Goal: Task Accomplishment & Management: Complete application form

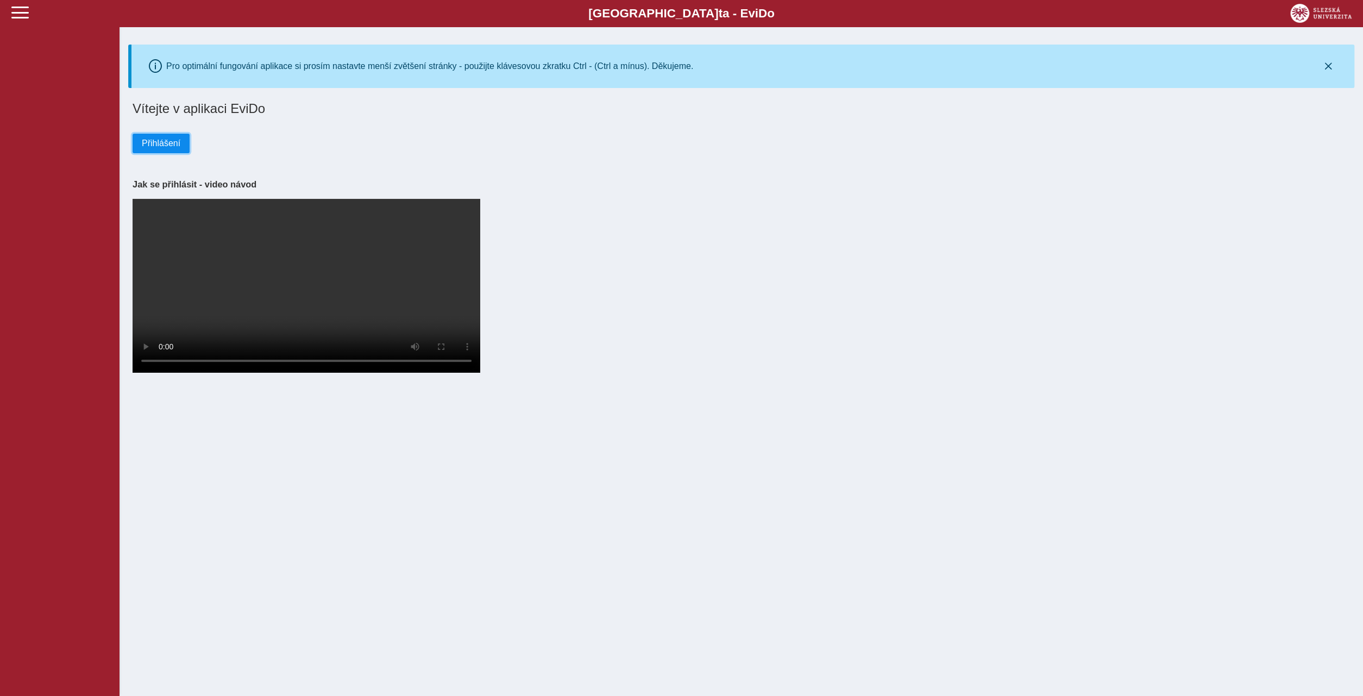
click at [150, 147] on span "Přihlášení" at bounding box center [161, 144] width 39 height 10
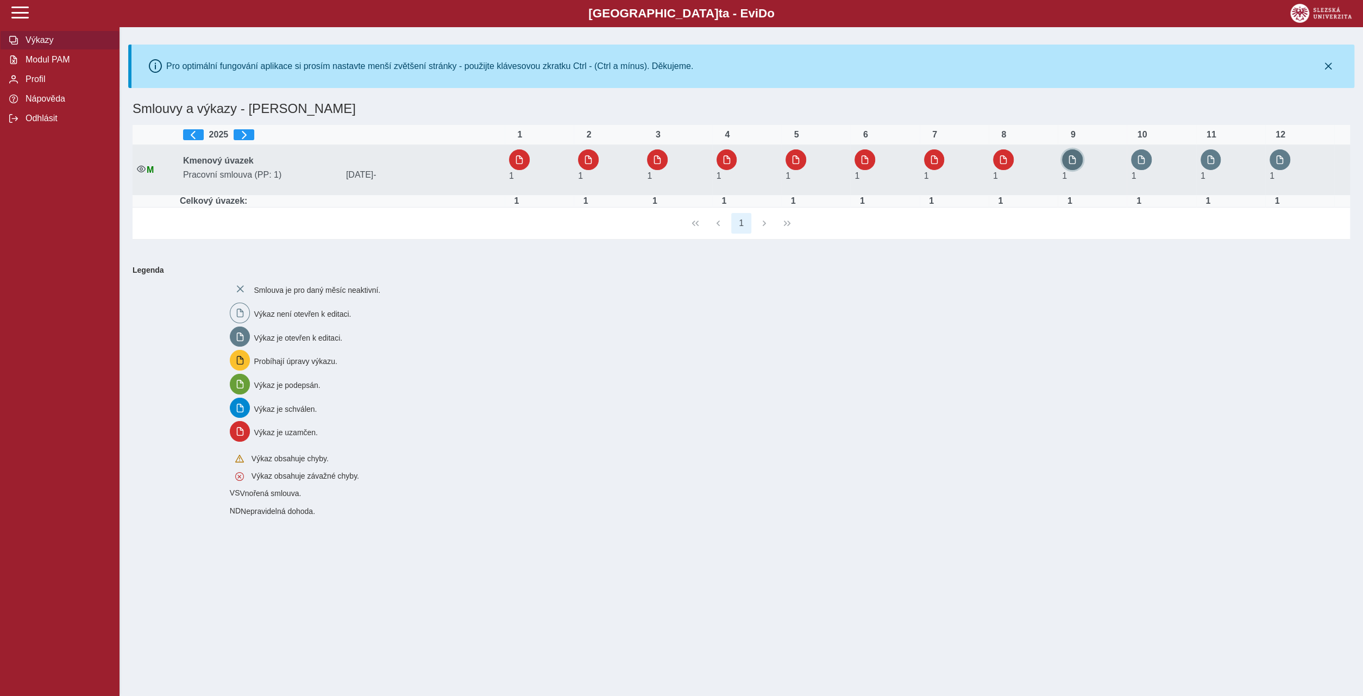
click at [1076, 164] on span "button" at bounding box center [1072, 159] width 9 height 9
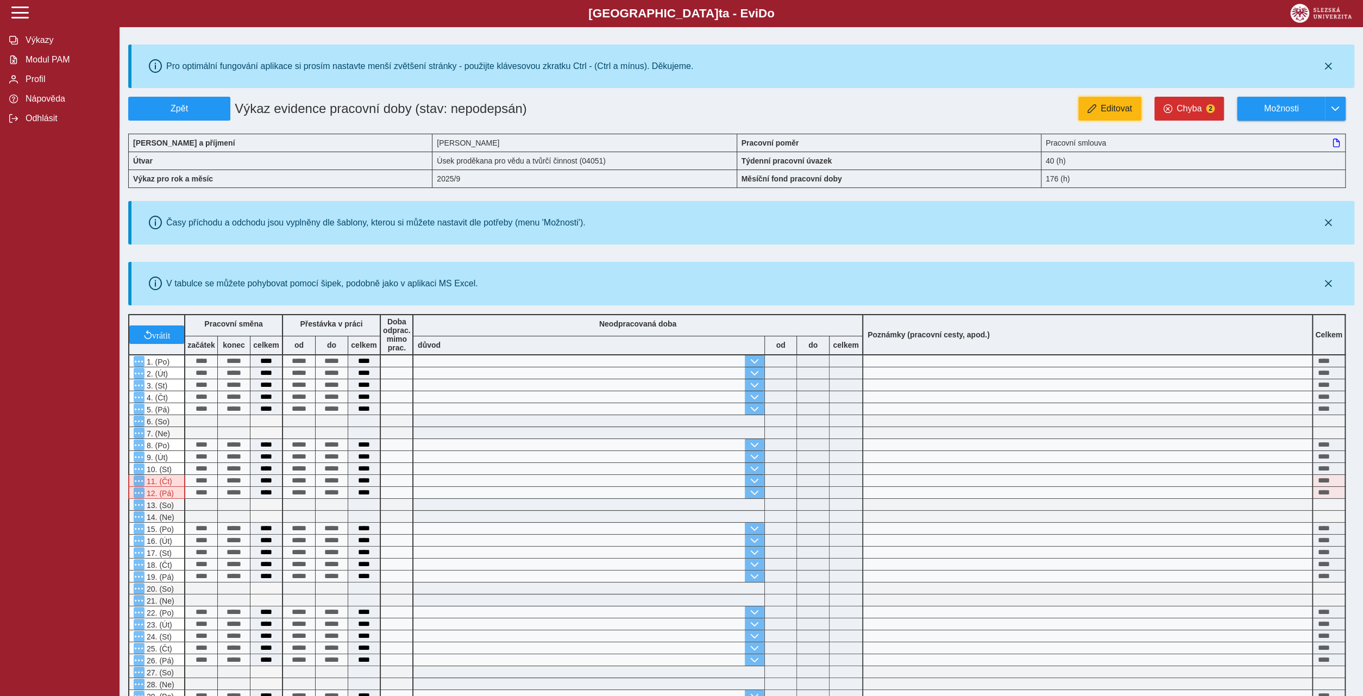
click at [1115, 109] on span "Editovat" at bounding box center [1117, 109] width 32 height 10
type input "**********"
type input "****"
type input "**********"
type input "****"
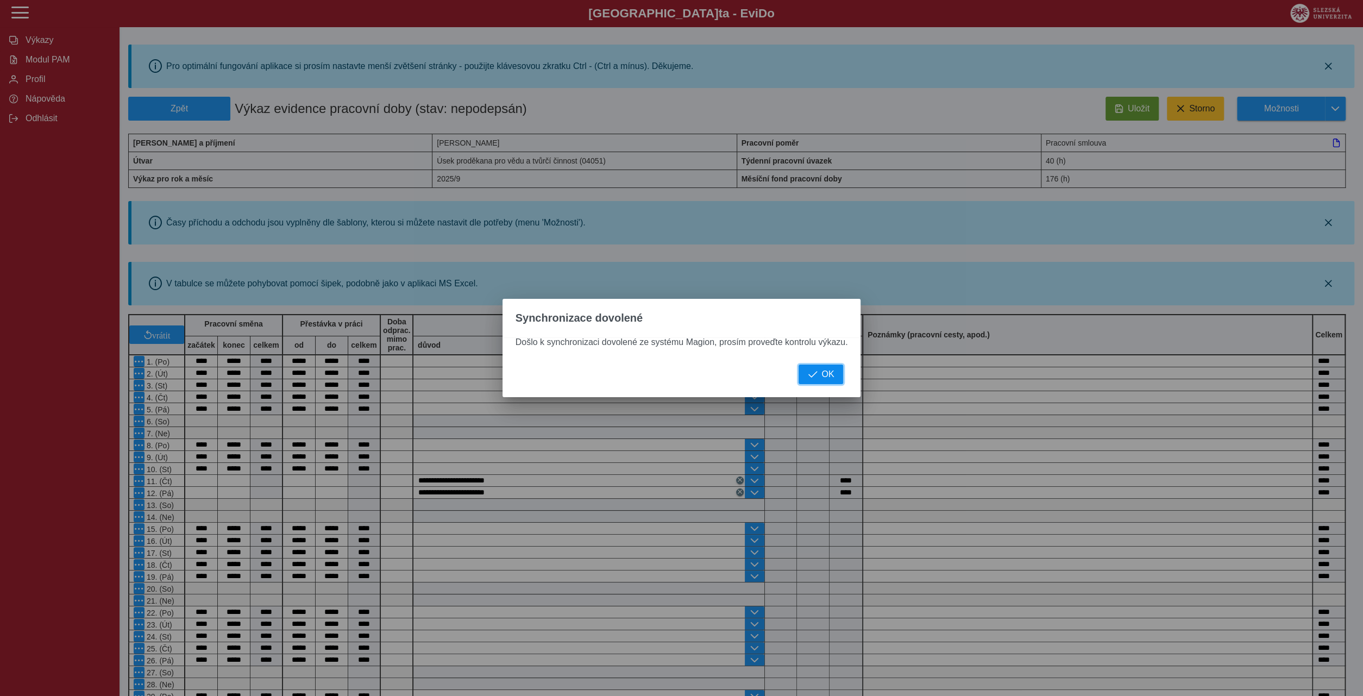
click at [819, 378] on button "OK" at bounding box center [821, 375] width 45 height 20
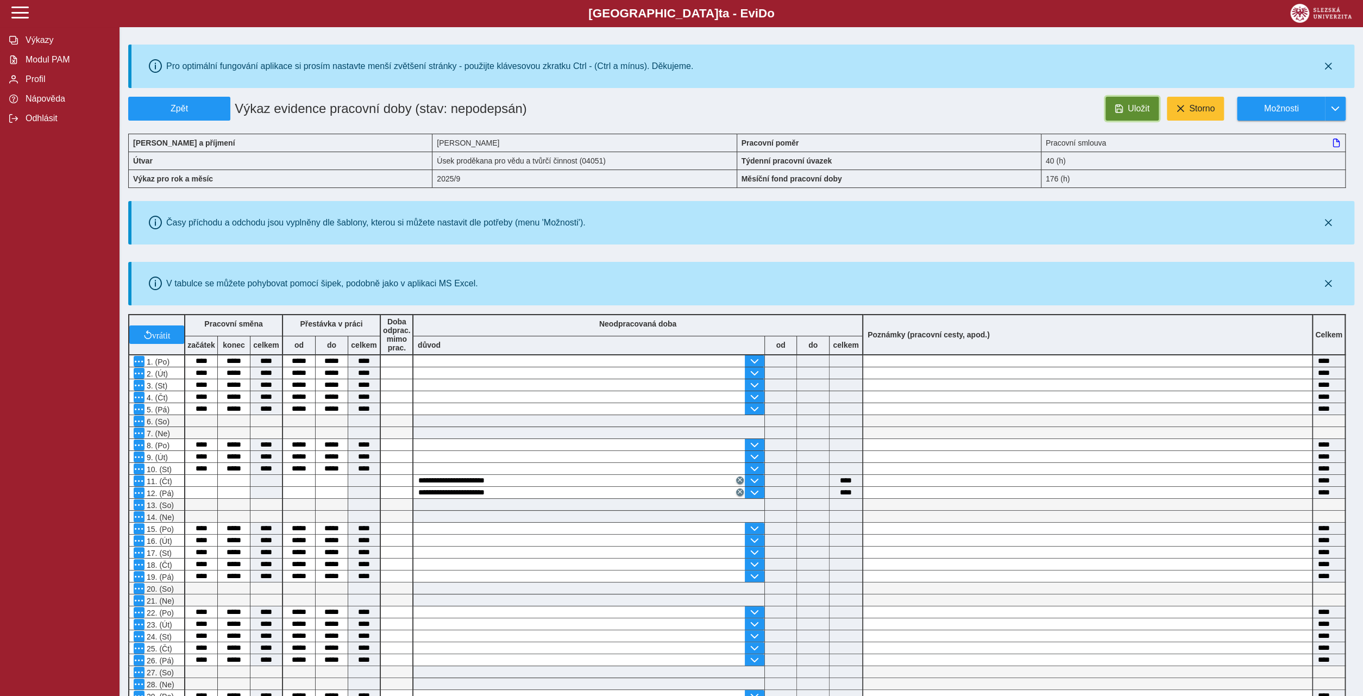
click at [1125, 111] on button "Uložit" at bounding box center [1132, 109] width 53 height 24
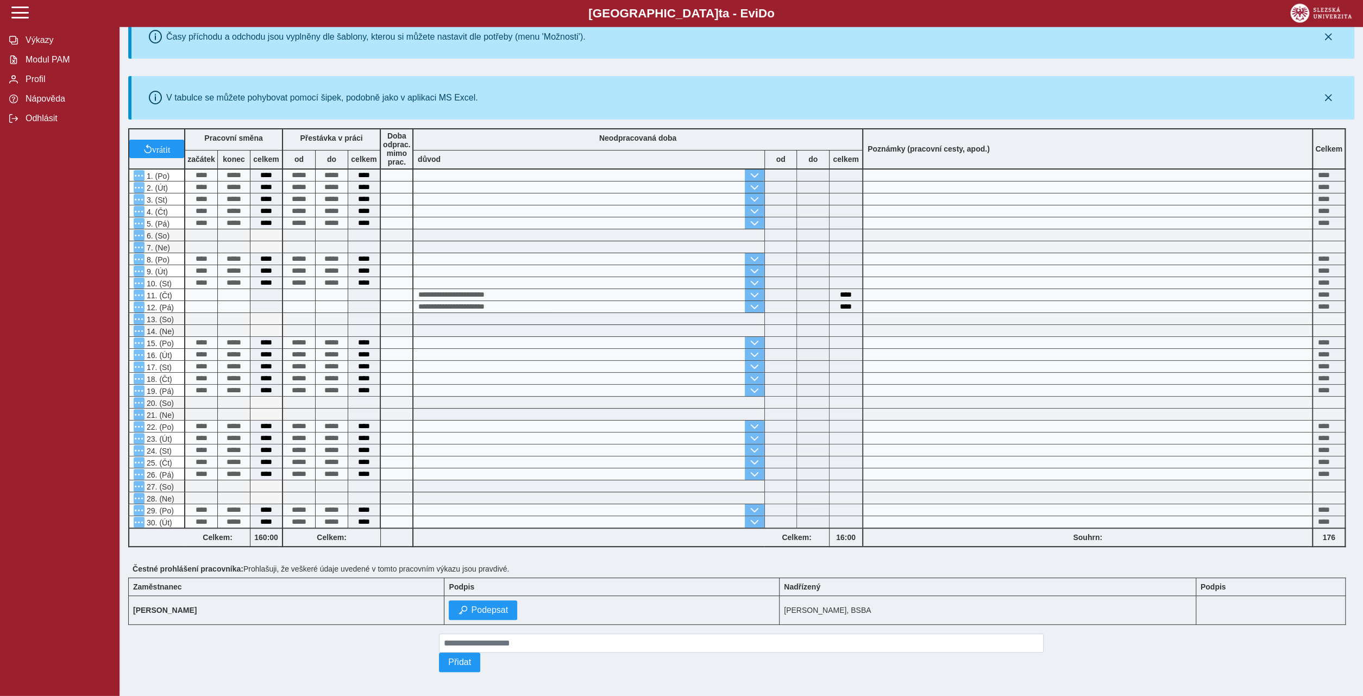
scroll to position [186, 0]
click at [492, 605] on span "Podepsat" at bounding box center [489, 610] width 37 height 10
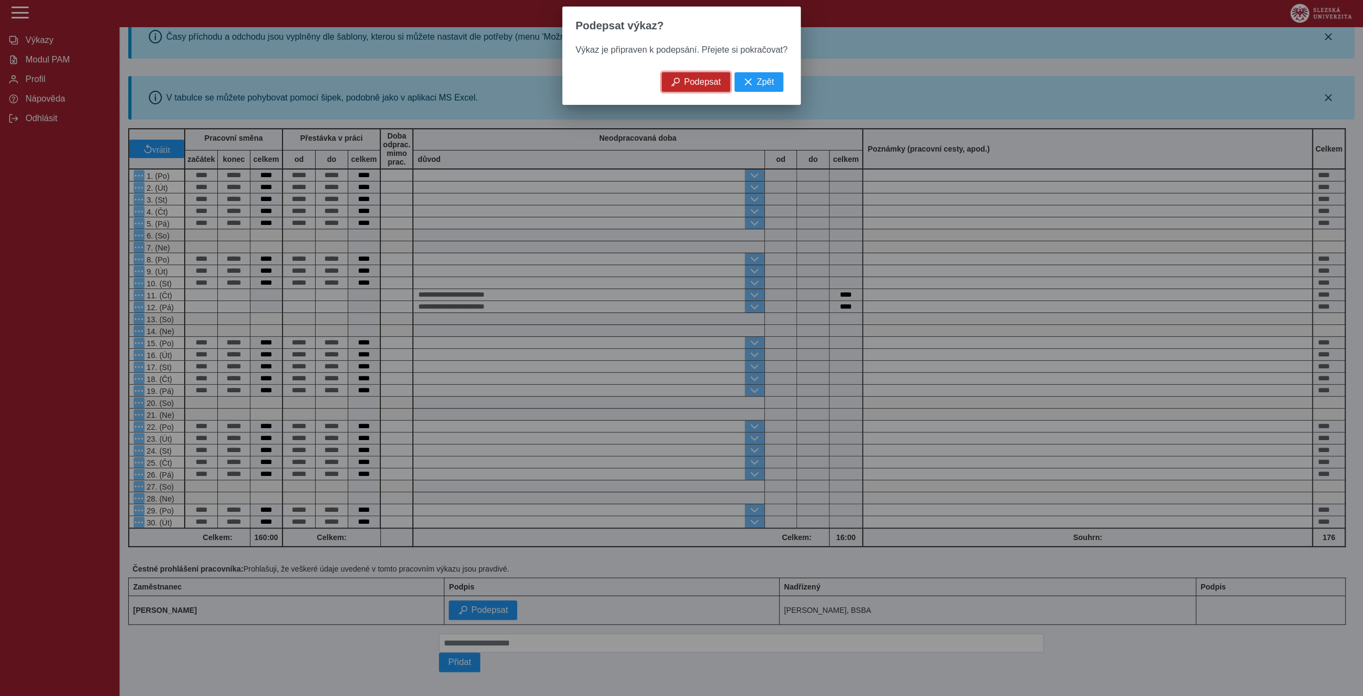
click at [686, 85] on span "Podepsat" at bounding box center [702, 82] width 37 height 10
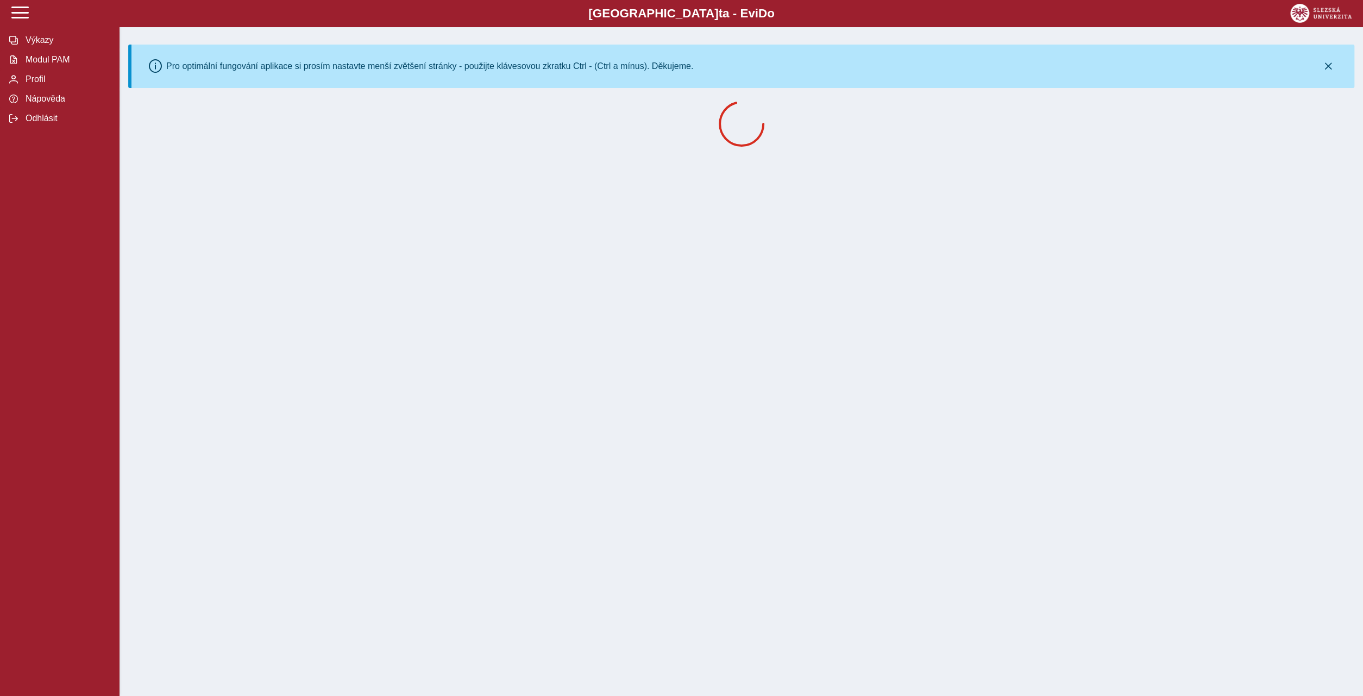
scroll to position [0, 0]
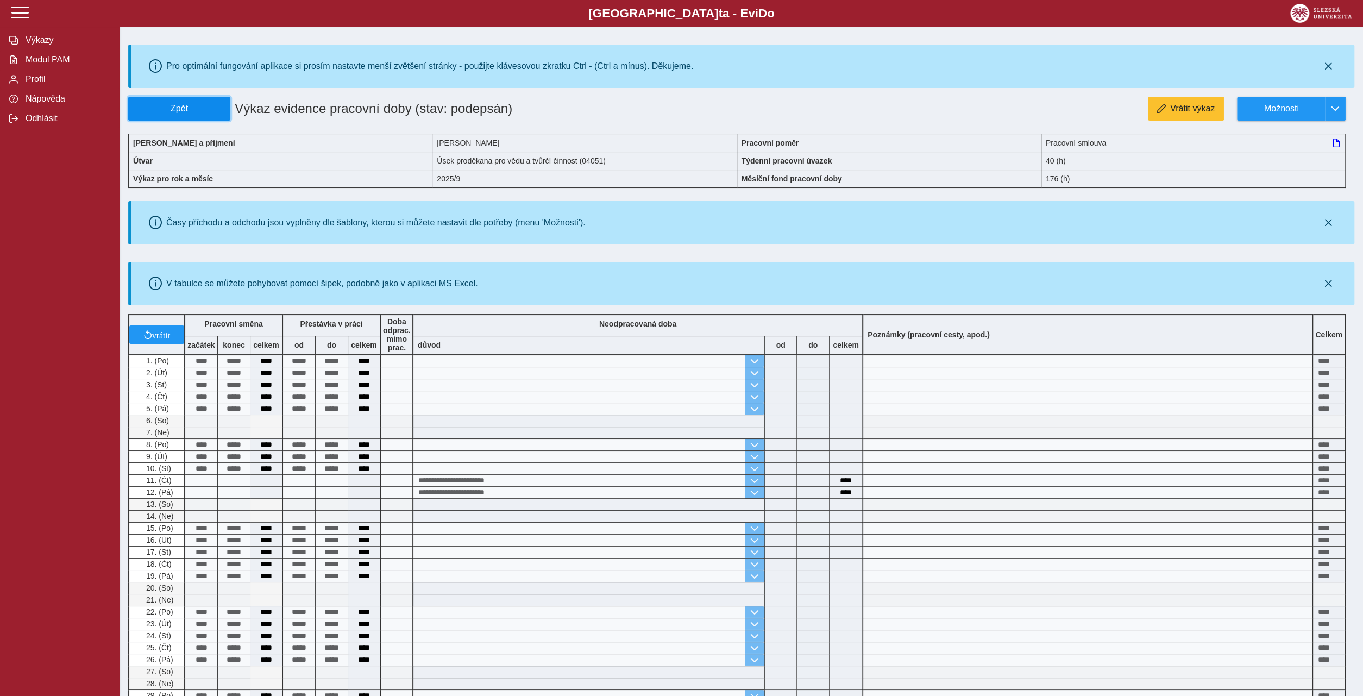
click at [200, 106] on span "Zpět" at bounding box center [179, 109] width 92 height 10
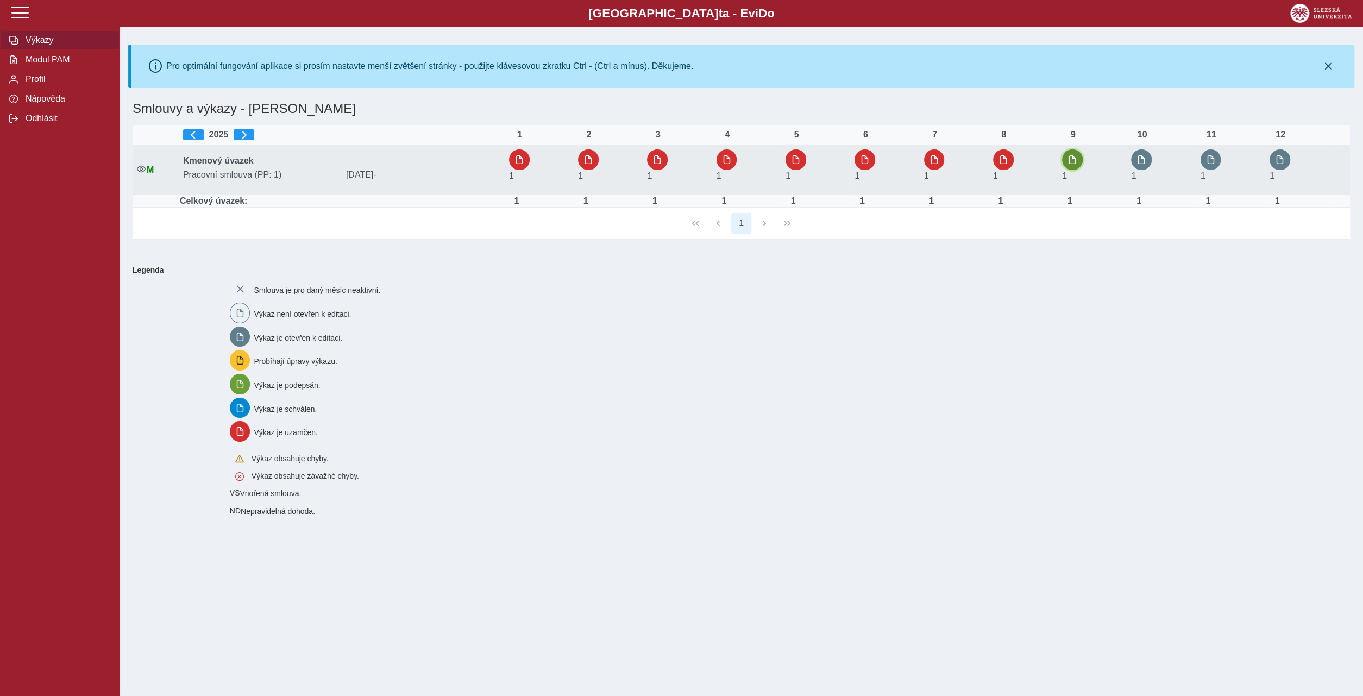
click at [1075, 161] on span "button" at bounding box center [1072, 159] width 9 height 9
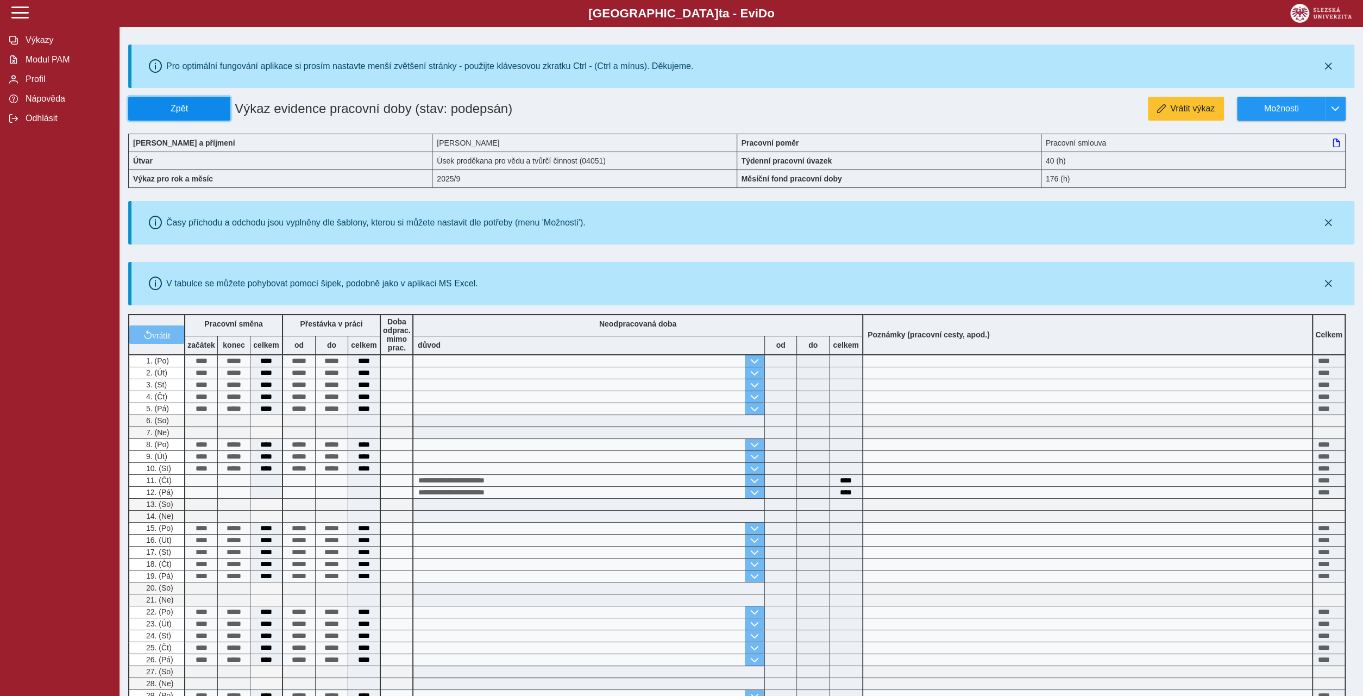
click at [152, 106] on span "Zpět" at bounding box center [179, 109] width 92 height 10
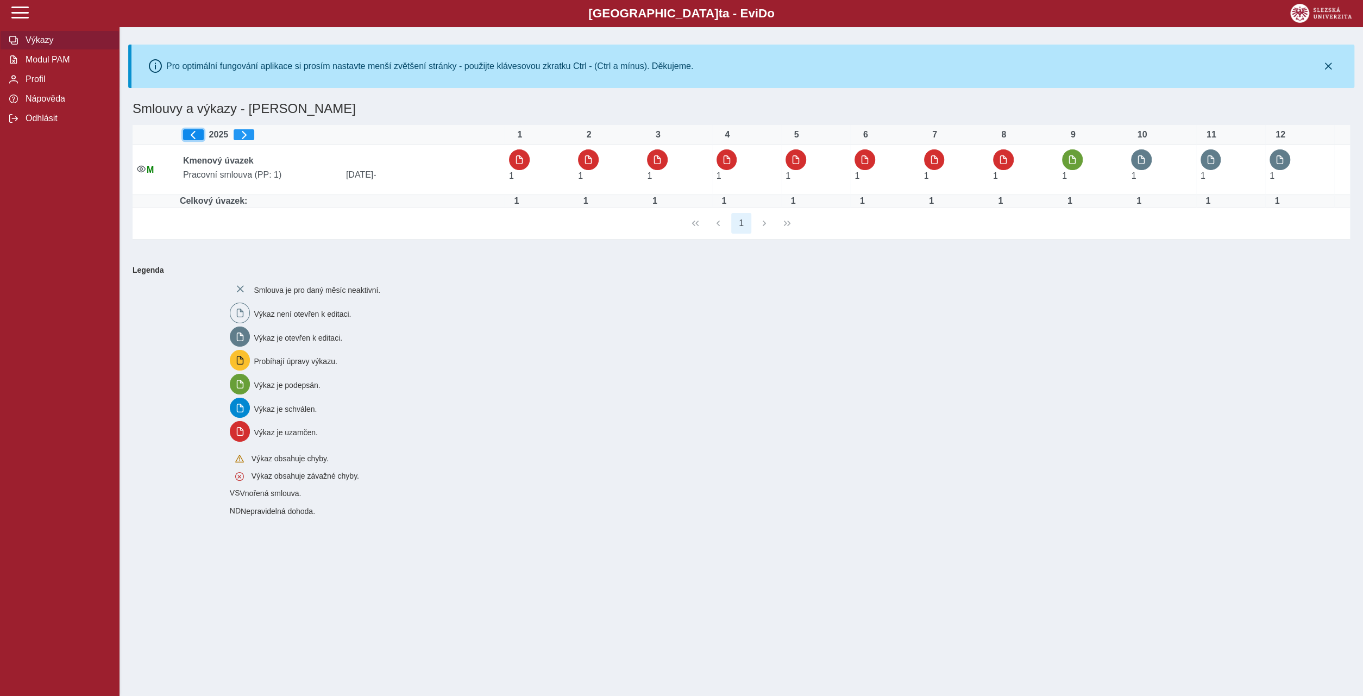
click at [197, 135] on span "button" at bounding box center [193, 134] width 9 height 9
click at [698, 224] on div "1" at bounding box center [741, 224] width 1217 height 32
click at [248, 134] on span "button" at bounding box center [244, 134] width 9 height 9
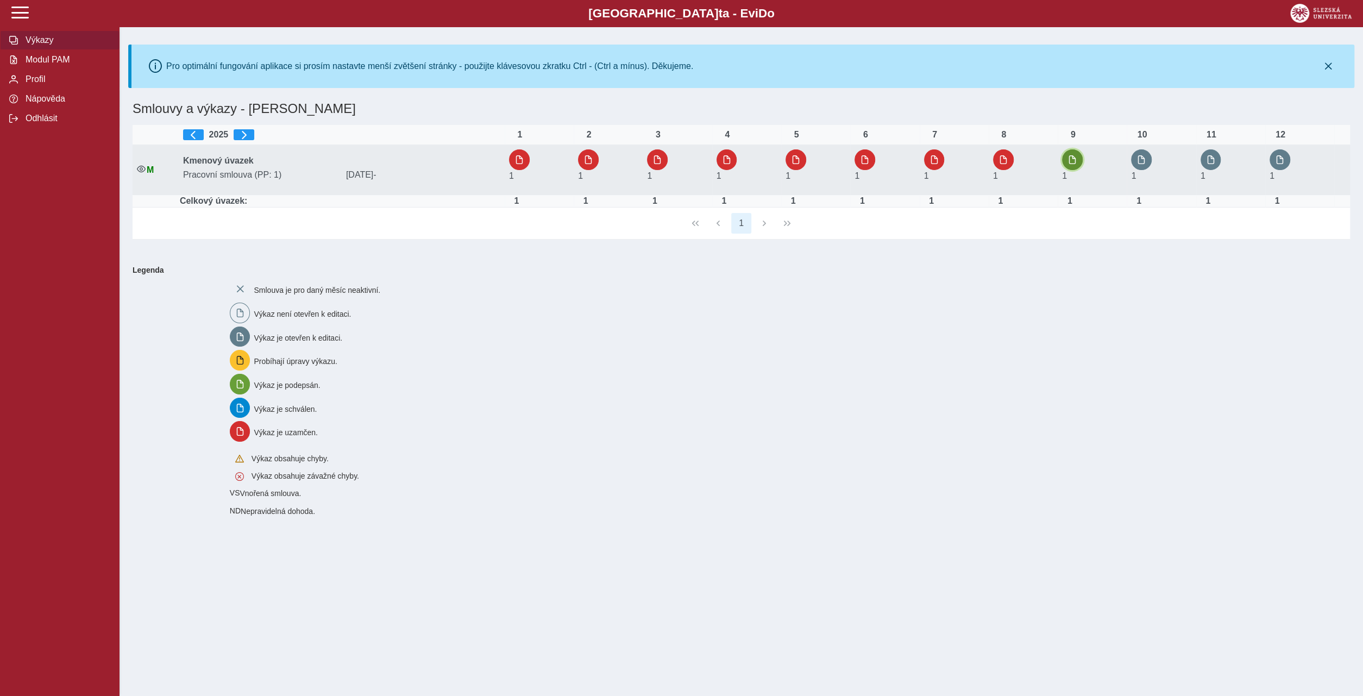
click at [1077, 159] on span "button" at bounding box center [1072, 159] width 9 height 9
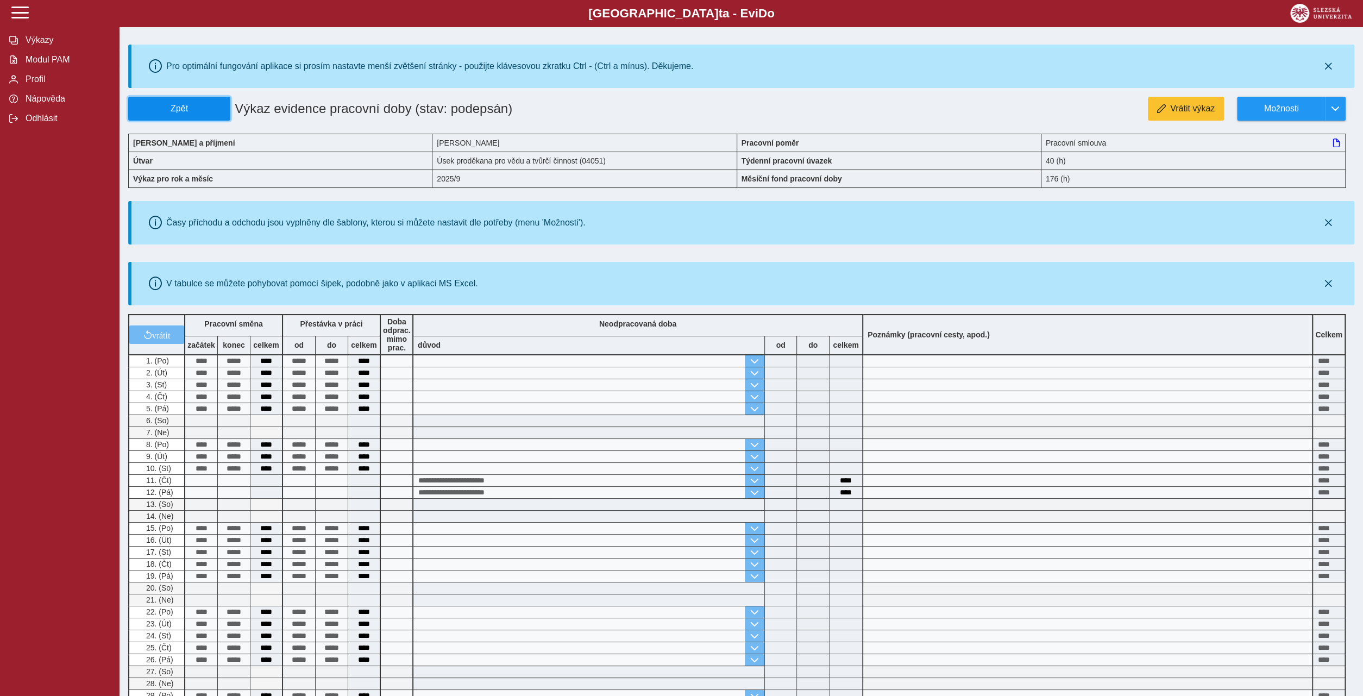
click at [182, 102] on button "Zpět" at bounding box center [179, 109] width 102 height 24
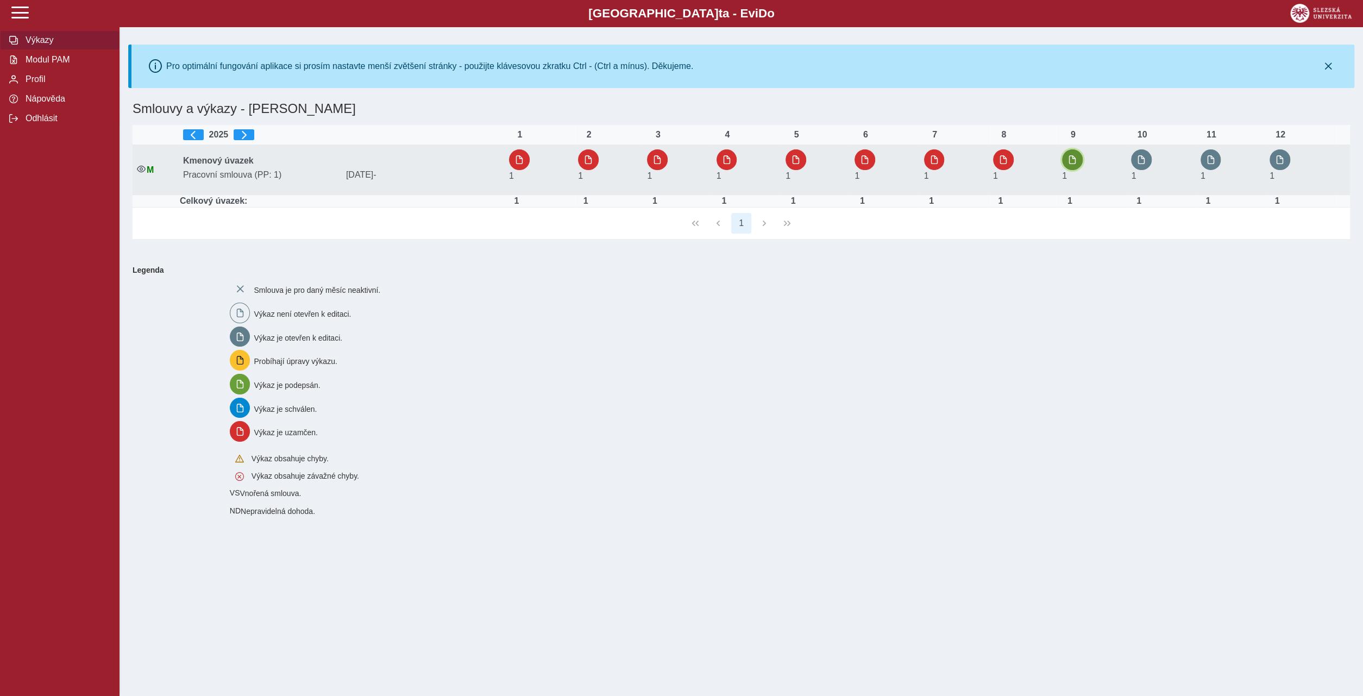
click at [1076, 161] on span "button" at bounding box center [1072, 159] width 9 height 9
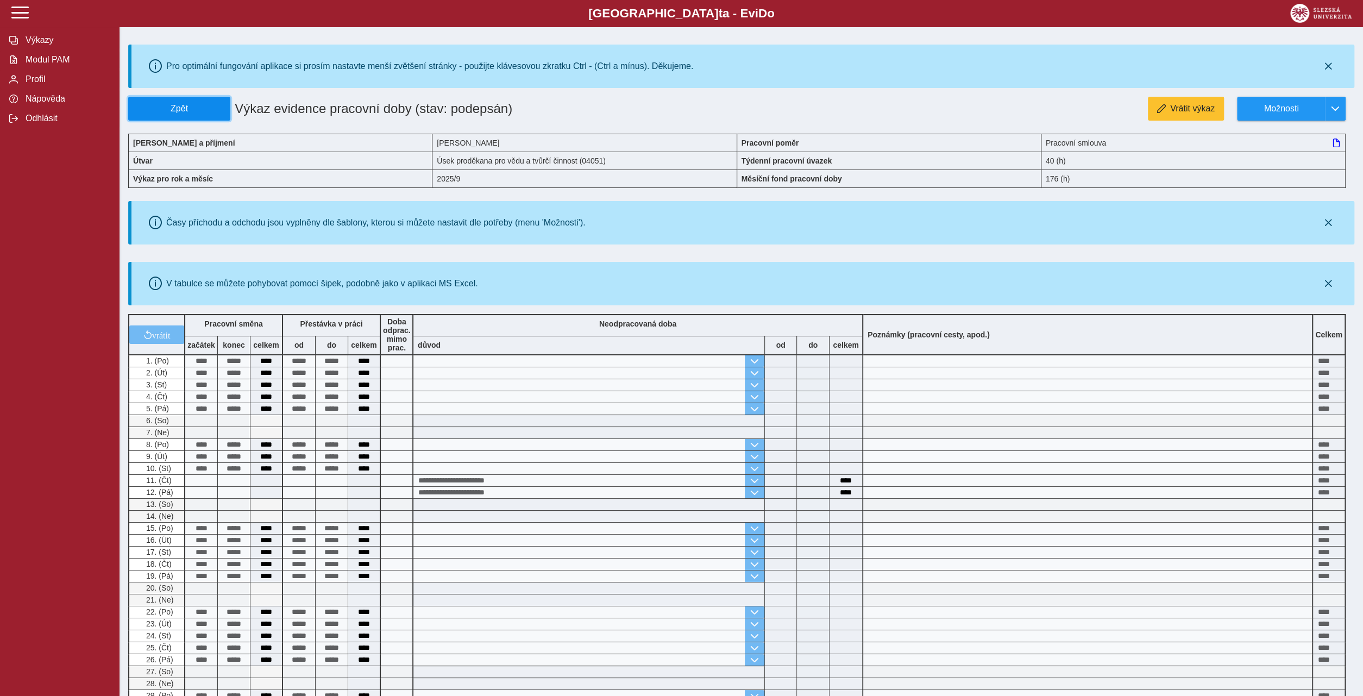
click at [172, 108] on span "Zpět" at bounding box center [179, 109] width 92 height 10
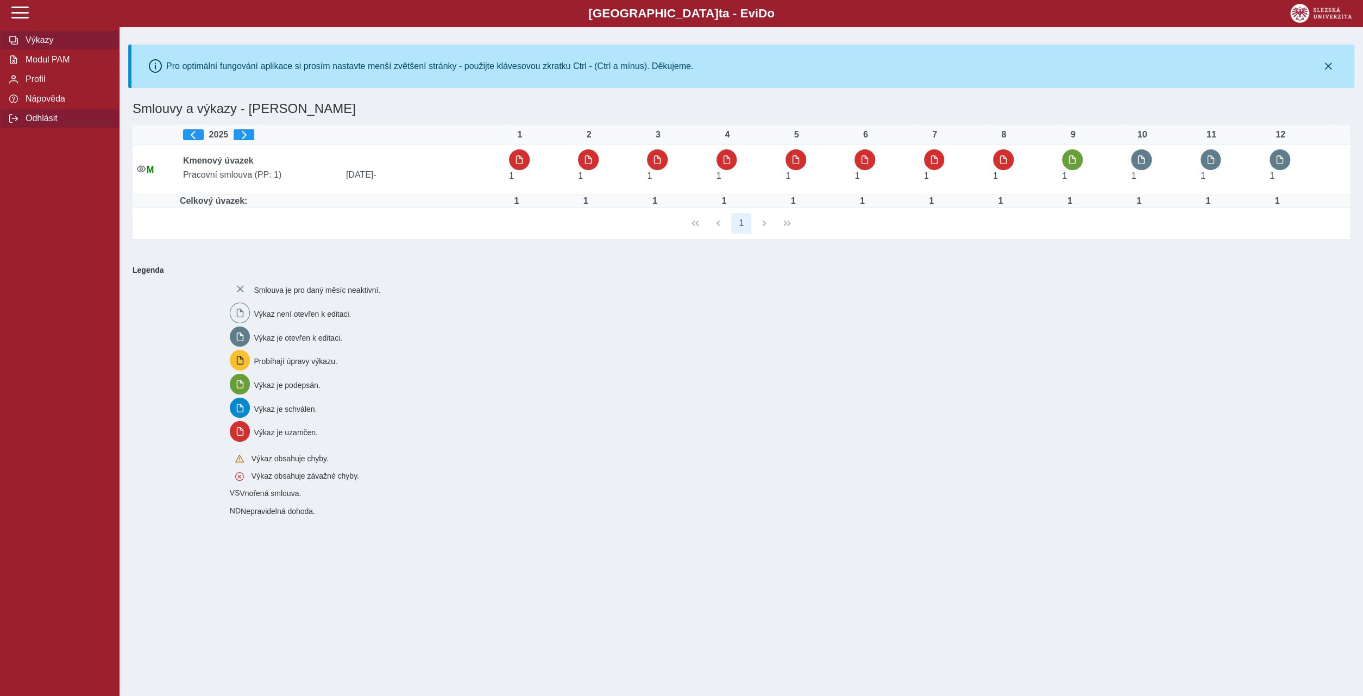
click at [51, 123] on span "Odhlásit" at bounding box center [66, 119] width 88 height 10
